Goal: Information Seeking & Learning: Learn about a topic

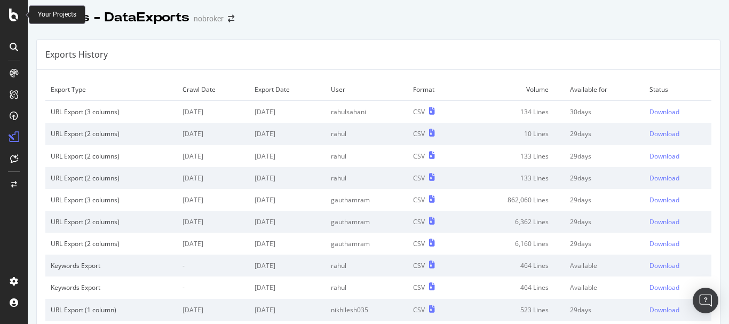
click at [9, 13] on div at bounding box center [14, 15] width 26 height 13
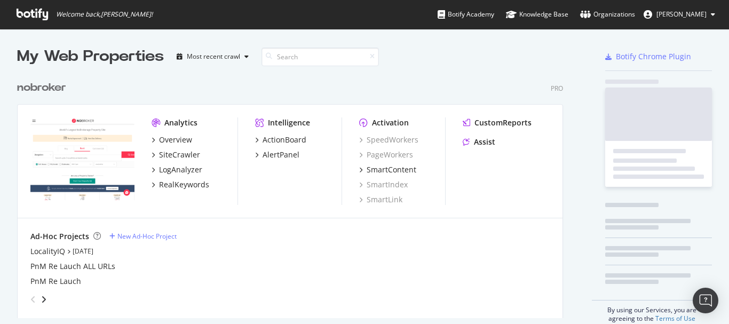
scroll to position [316, 713]
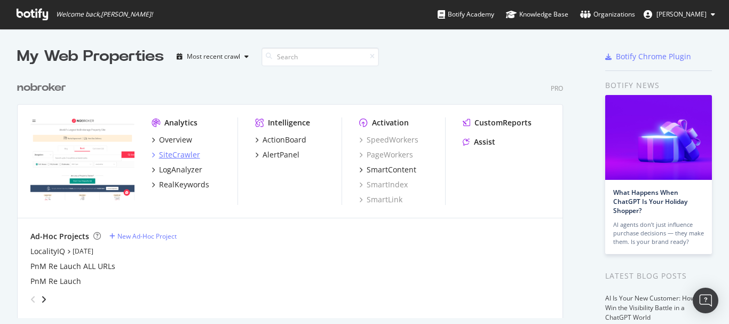
click at [164, 152] on div "SiteCrawler" at bounding box center [179, 154] width 41 height 11
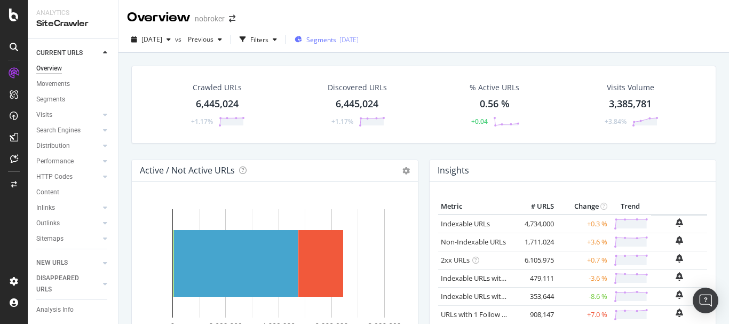
click at [336, 38] on span "Segments" at bounding box center [321, 39] width 30 height 9
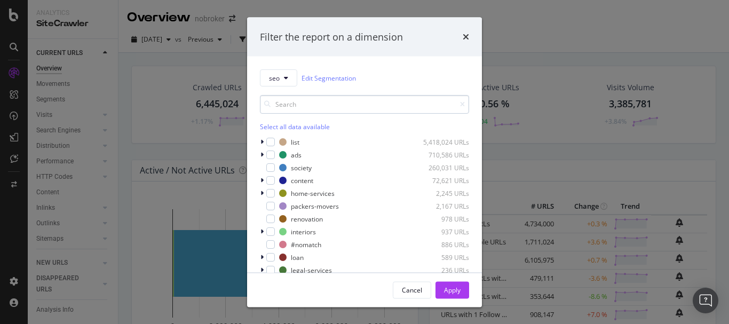
click at [318, 106] on input "modal" at bounding box center [364, 104] width 209 height 19
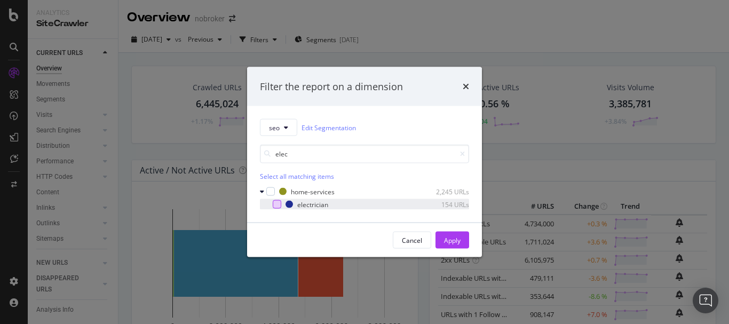
type input "elec"
click at [273, 201] on div "modal" at bounding box center [277, 204] width 9 height 9
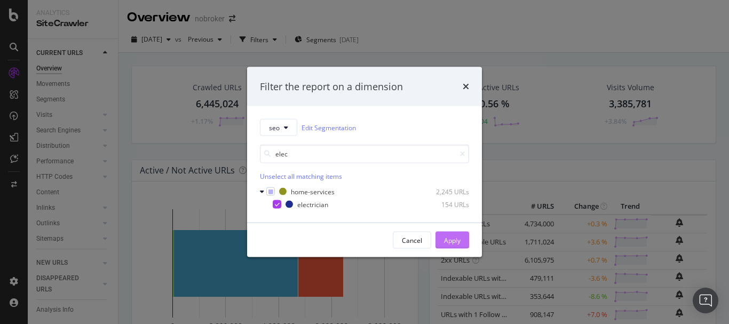
click at [454, 232] on div "Apply" at bounding box center [452, 240] width 17 height 16
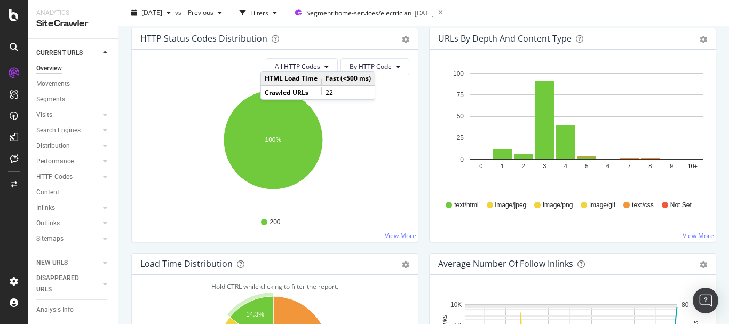
scroll to position [530, 0]
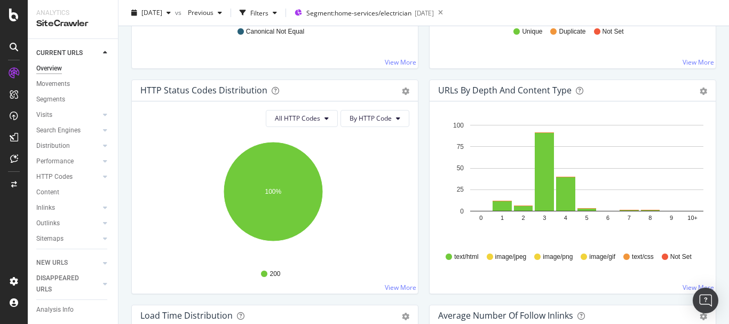
scroll to position [477, 0]
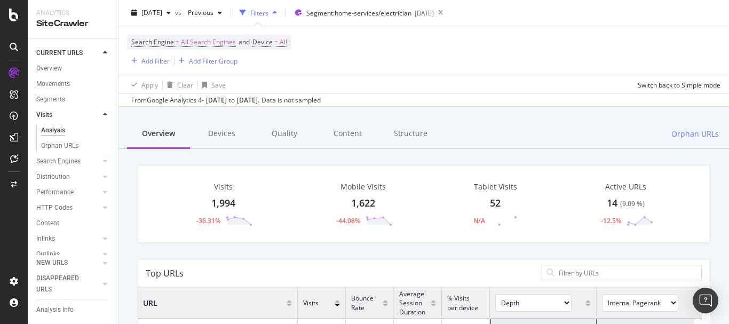
scroll to position [160, 0]
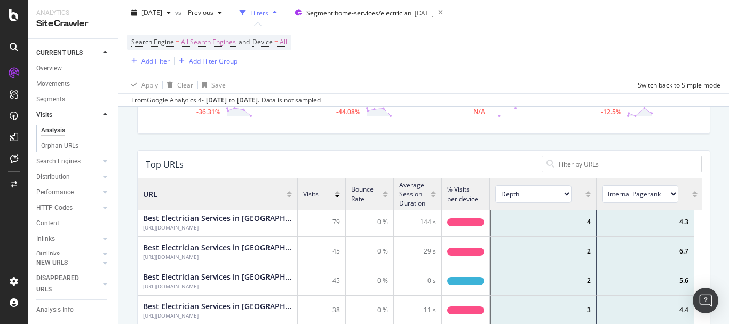
click at [552, 194] on select "Depth Is Indexable Non-Indexable Reason is Non-Self Canonical Tag No. of Words …" at bounding box center [533, 194] width 76 height 18
click at [540, 202] on select "Depth Is Indexable Non-Indexable Reason is Non-Self Canonical Tag No. of Words …" at bounding box center [533, 194] width 76 height 18
click at [523, 195] on select "Depth Is Indexable Non-Indexable Reason is Non-Self Canonical Tag No. of Words …" at bounding box center [533, 194] width 76 height 18
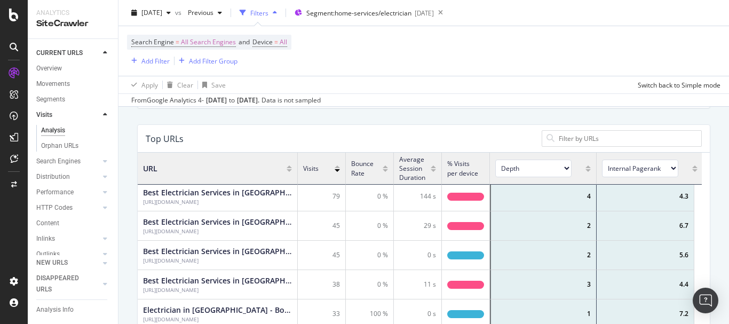
scroll to position [191, 0]
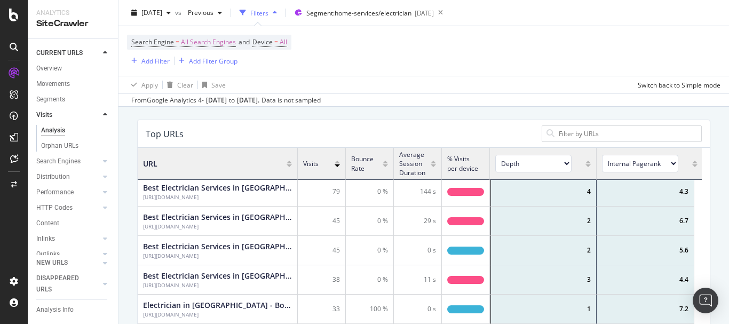
click at [662, 164] on select "Internal Pagerank Is Indexable Non-Indexable Reason is Non-Self Canonical Tag N…" at bounding box center [640, 164] width 76 height 18
click at [661, 164] on select "Internal Pagerank Is Indexable Non-Indexable Reason is Non-Self Canonical Tag N…" at bounding box center [640, 164] width 76 height 18
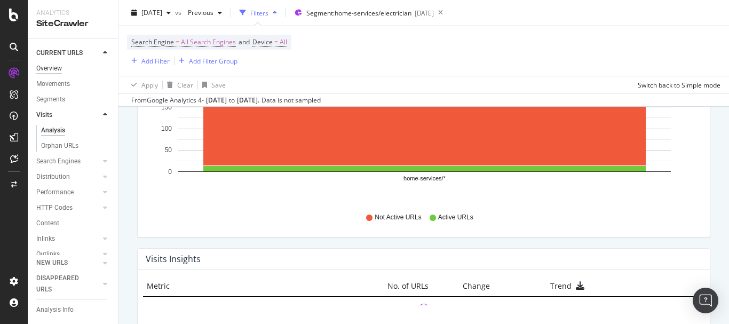
click at [51, 67] on div "Overview" at bounding box center [49, 68] width 26 height 11
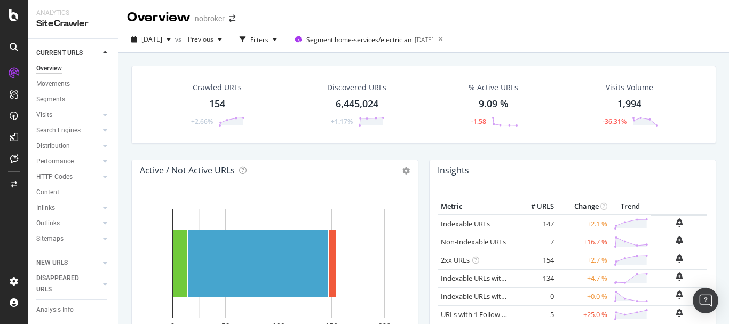
click at [215, 106] on div "154" at bounding box center [217, 104] width 16 height 14
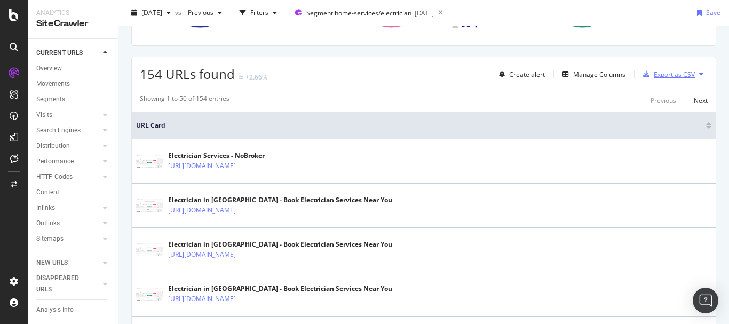
click at [670, 80] on div "Export as CSV" at bounding box center [667, 74] width 56 height 16
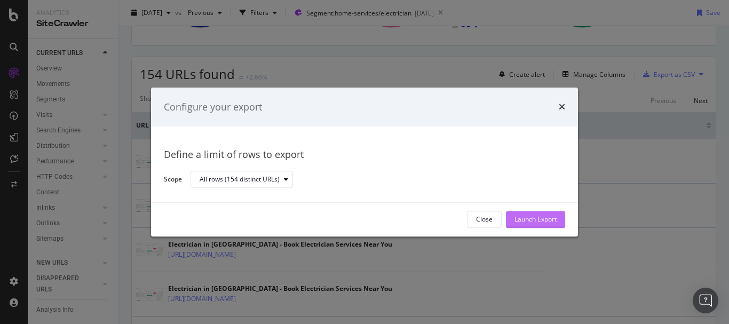
click at [549, 225] on div "Launch Export" at bounding box center [535, 219] width 42 height 16
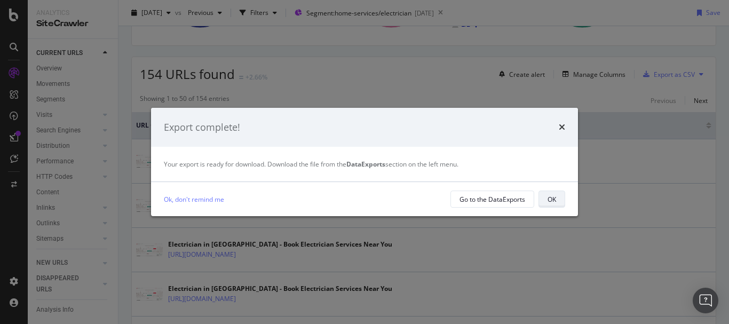
click at [553, 202] on div "OK" at bounding box center [552, 199] width 9 height 9
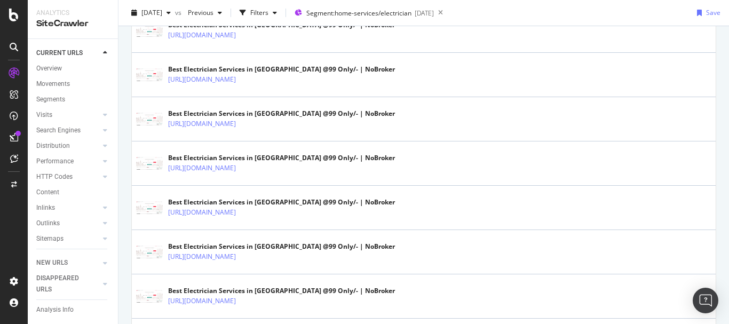
scroll to position [1346, 0]
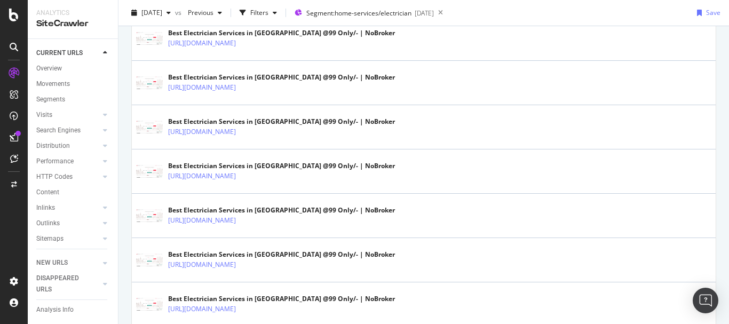
drag, startPoint x: 636, startPoint y: 2, endPoint x: 635, endPoint y: 10, distance: 8.0
click at [636, 2] on div "2025 Aug. 4th vs Previous Filters Segment: home-services/electrician 2025-08-19…" at bounding box center [423, 13] width 610 height 26
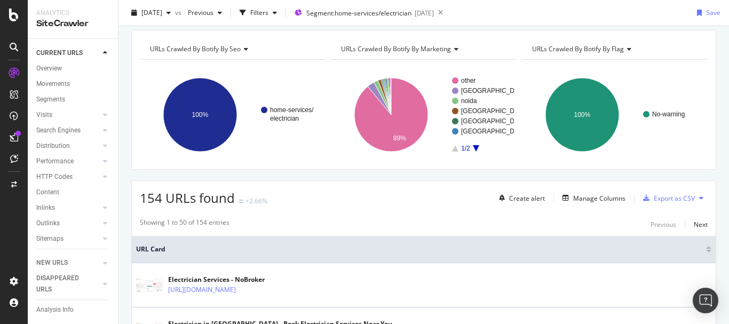
scroll to position [53, 0]
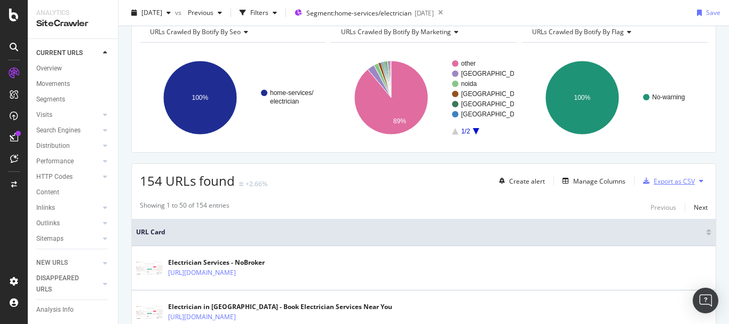
click at [673, 179] on div "Export as CSV" at bounding box center [674, 181] width 41 height 9
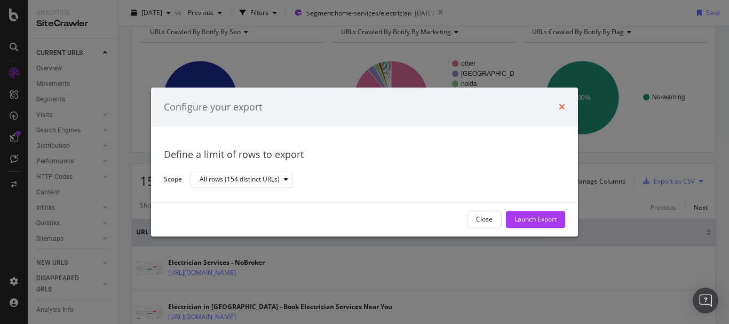
click at [562, 104] on icon "times" at bounding box center [562, 107] width 6 height 9
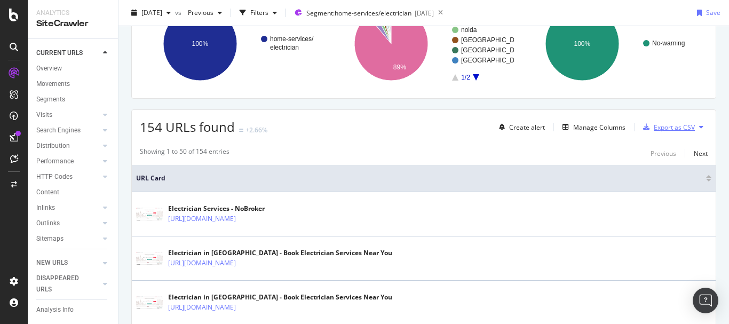
scroll to position [107, 0]
click at [654, 131] on div "Export as CSV" at bounding box center [674, 127] width 41 height 9
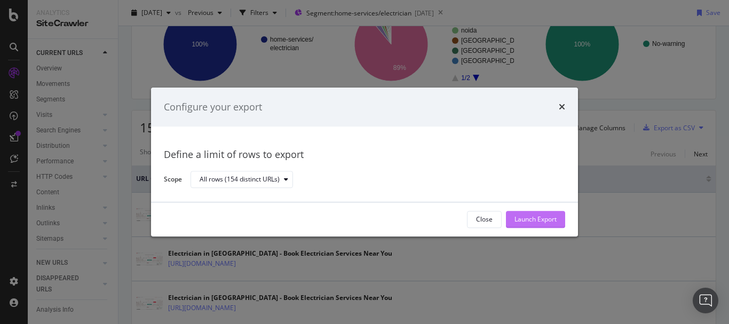
click at [531, 225] on div "Launch Export" at bounding box center [535, 219] width 42 height 16
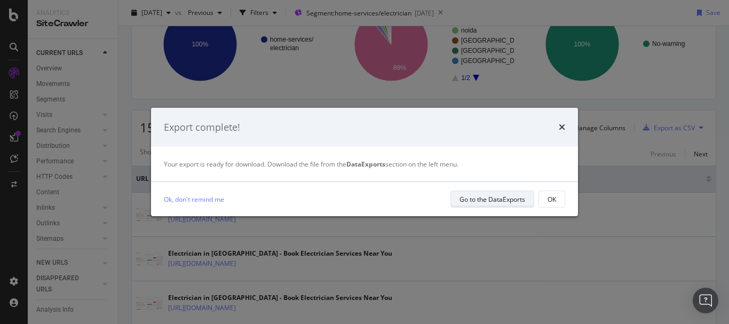
click at [478, 202] on div "Go to the DataExports" at bounding box center [492, 199] width 66 height 9
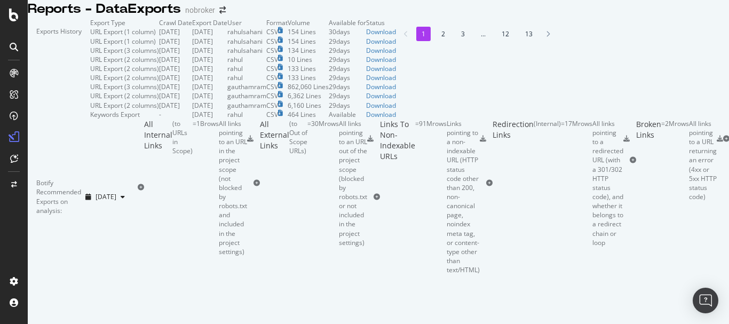
click at [266, 36] on td "rahulsahani" at bounding box center [246, 31] width 39 height 9
click at [396, 46] on div "Download" at bounding box center [381, 41] width 30 height 9
click at [90, 53] on div "Exports History" at bounding box center [59, 68] width 62 height 101
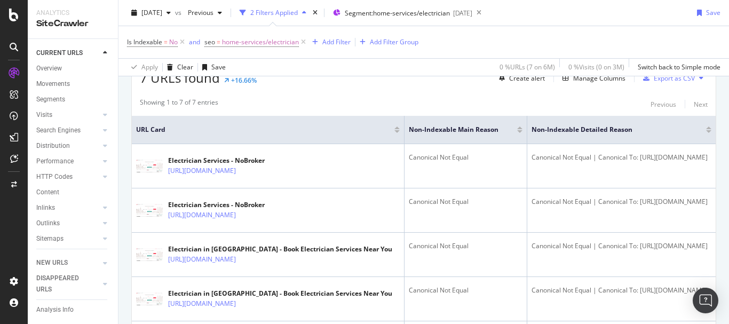
scroll to position [213, 0]
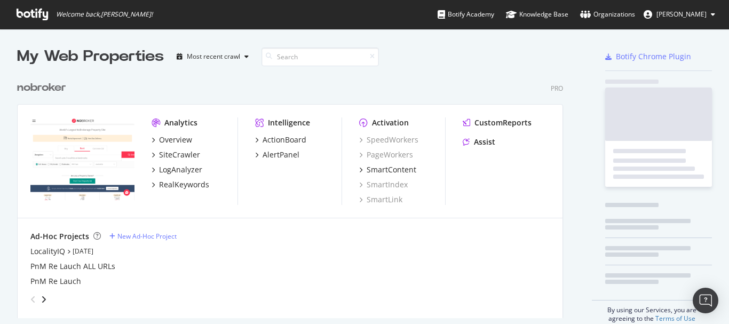
scroll to position [243, 546]
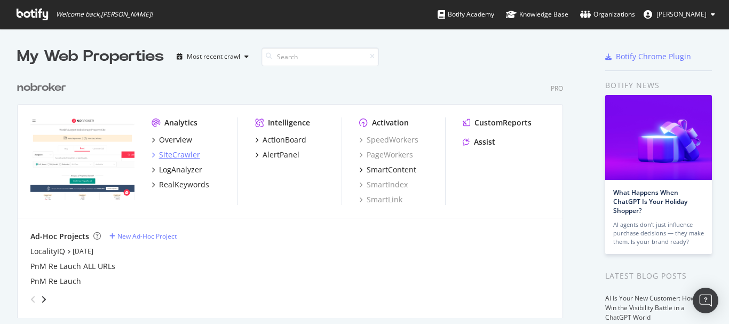
click at [181, 154] on div "SiteCrawler" at bounding box center [179, 154] width 41 height 11
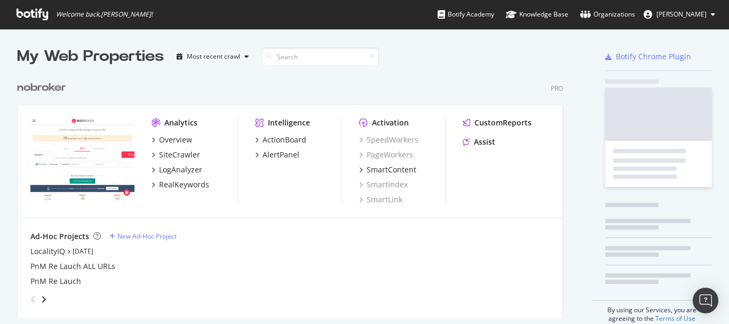
scroll to position [316, 713]
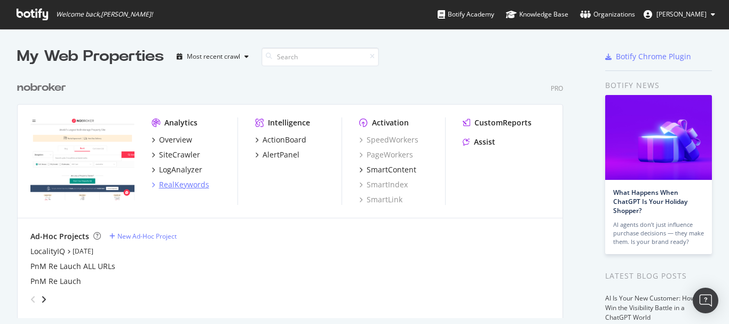
click at [183, 184] on div "RealKeywords" at bounding box center [184, 184] width 50 height 11
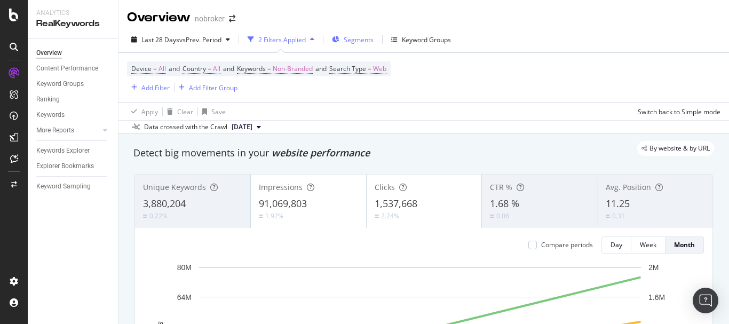
click at [345, 39] on div "Segments" at bounding box center [353, 39] width 42 height 16
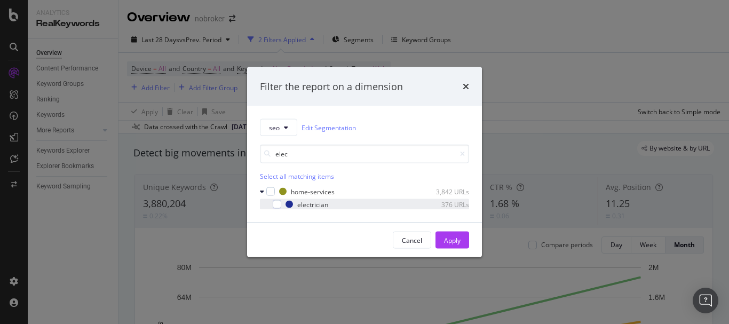
type input "elec"
click at [274, 199] on div "electrician 376 URLs" at bounding box center [364, 204] width 209 height 11
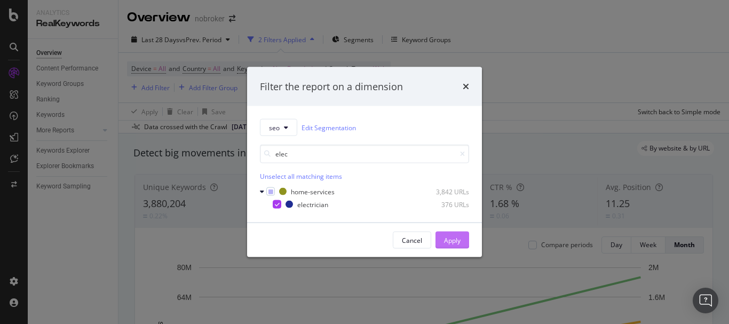
click at [451, 241] on div "Apply" at bounding box center [452, 239] width 17 height 9
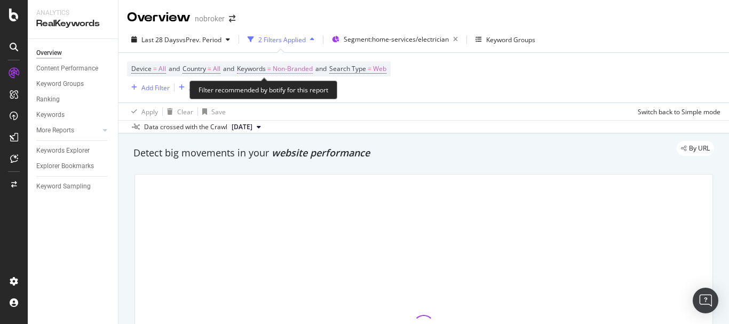
click at [289, 67] on span "Non-Branded" at bounding box center [293, 68] width 40 height 15
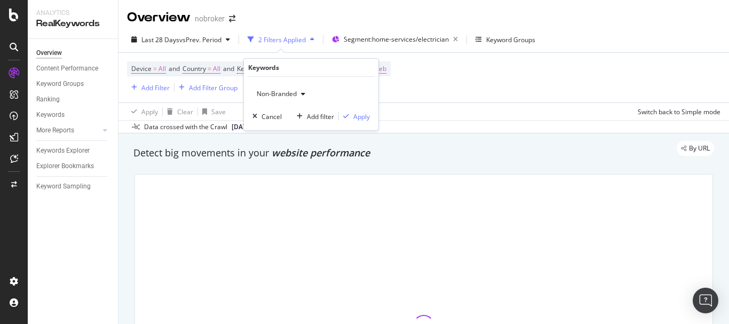
click at [281, 90] on span "Non-Branded" at bounding box center [274, 93] width 44 height 9
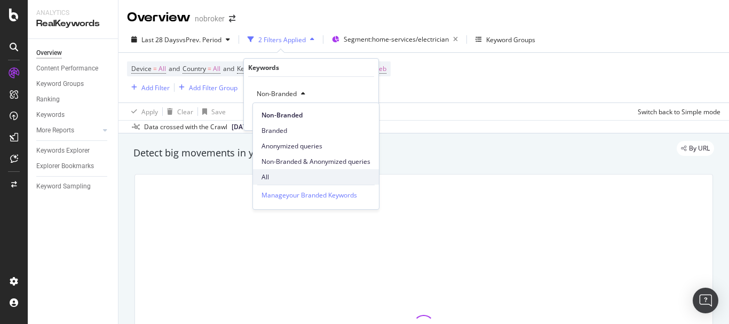
click at [281, 178] on span "All" at bounding box center [315, 177] width 109 height 10
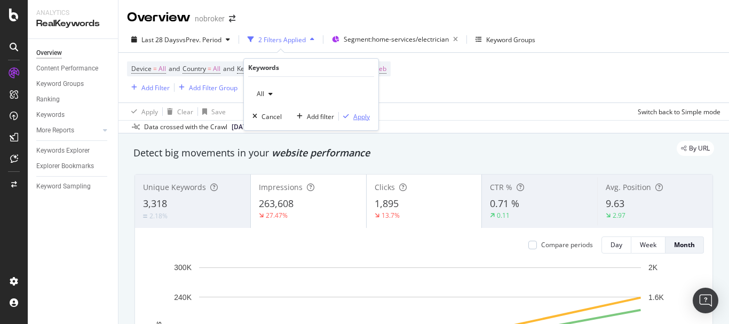
click at [358, 114] on div "Apply" at bounding box center [361, 116] width 17 height 9
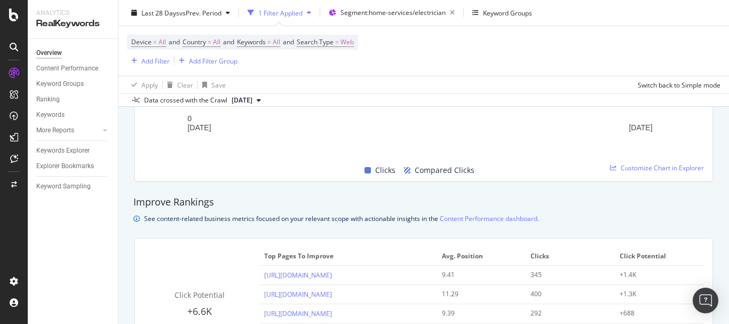
scroll to position [800, 0]
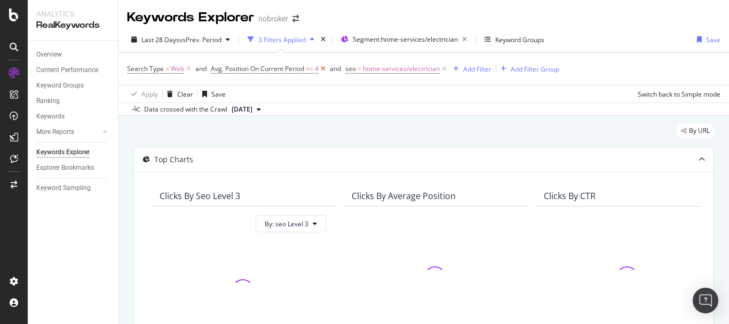
click at [321, 70] on icon at bounding box center [323, 69] width 9 height 11
click at [171, 71] on span "Web" at bounding box center [177, 68] width 13 height 15
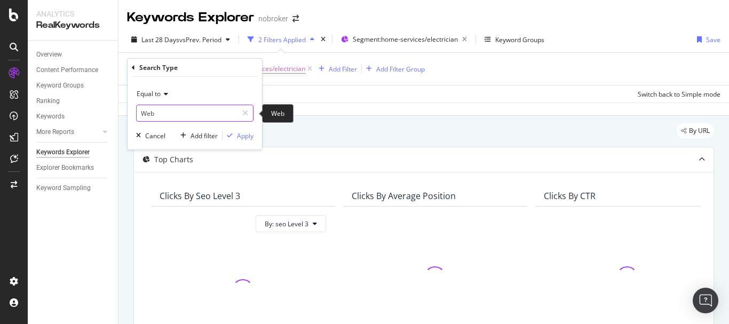
click at [155, 108] on input "Web" at bounding box center [187, 113] width 101 height 17
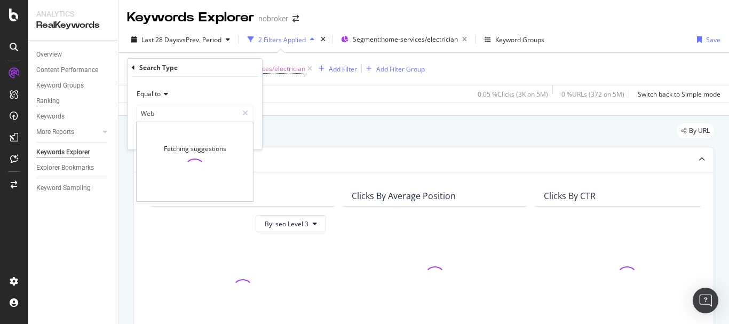
click at [154, 94] on span "Equal to" at bounding box center [149, 93] width 24 height 9
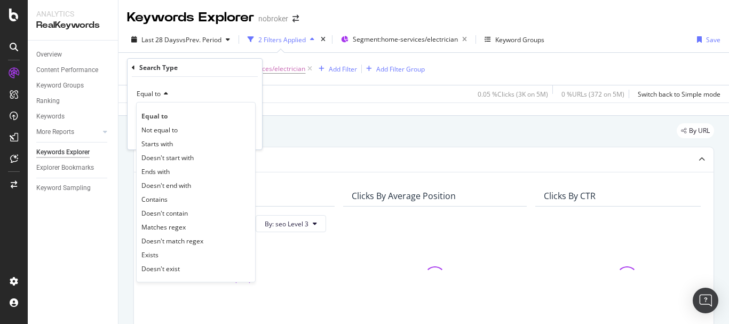
click at [201, 92] on div "Equal to" at bounding box center [194, 93] width 117 height 17
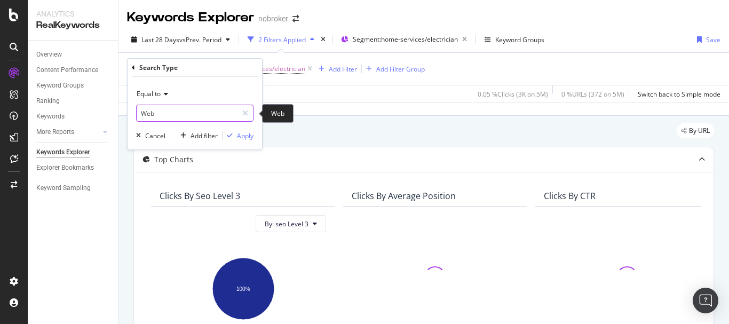
click at [187, 112] on input "Web" at bounding box center [187, 113] width 101 height 17
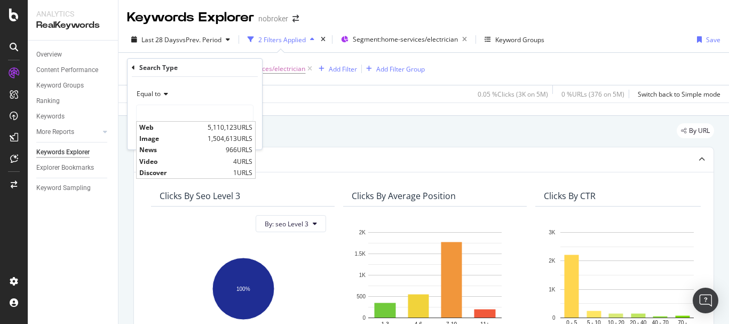
click at [371, 90] on div "Apply Clear Save 0.05 % Clicks ( 3K on 5M ) 0 % URLs ( 376 on 5M ) Switch back …" at bounding box center [423, 94] width 610 height 18
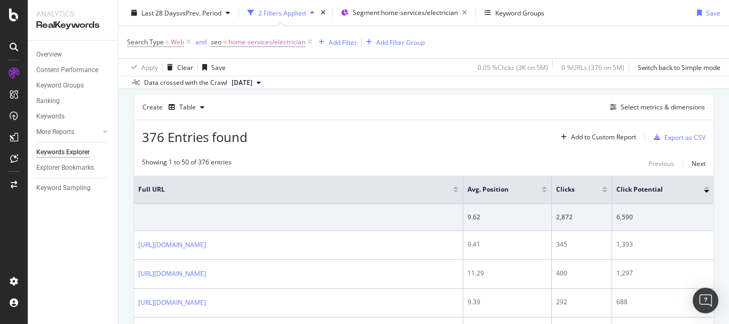
scroll to position [257, 0]
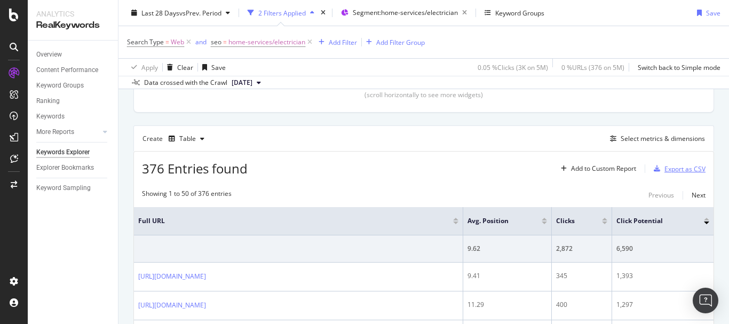
click at [685, 166] on div "Export as CSV" at bounding box center [684, 168] width 41 height 9
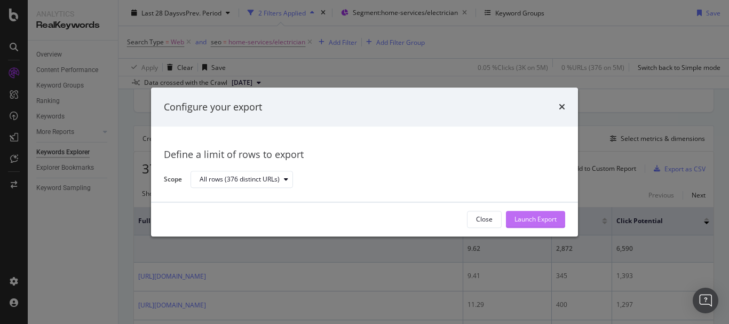
click at [534, 215] on div "Launch Export" at bounding box center [535, 219] width 42 height 9
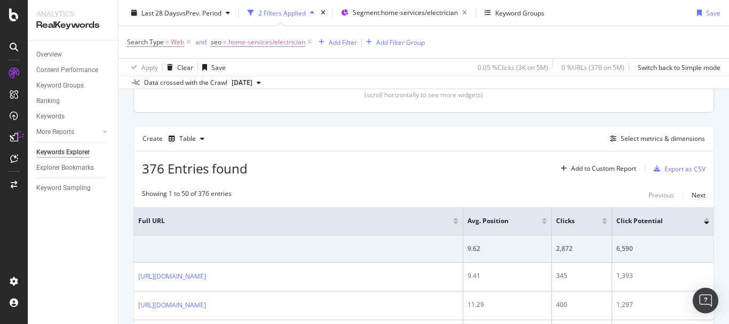
click at [673, 113] on div "Top Charts Clicks By seo Level 3 By: seo Level 3 Hold CTRL while clicking to fi…" at bounding box center [423, 1] width 581 height 223
